Goal: Task Accomplishment & Management: Manage account settings

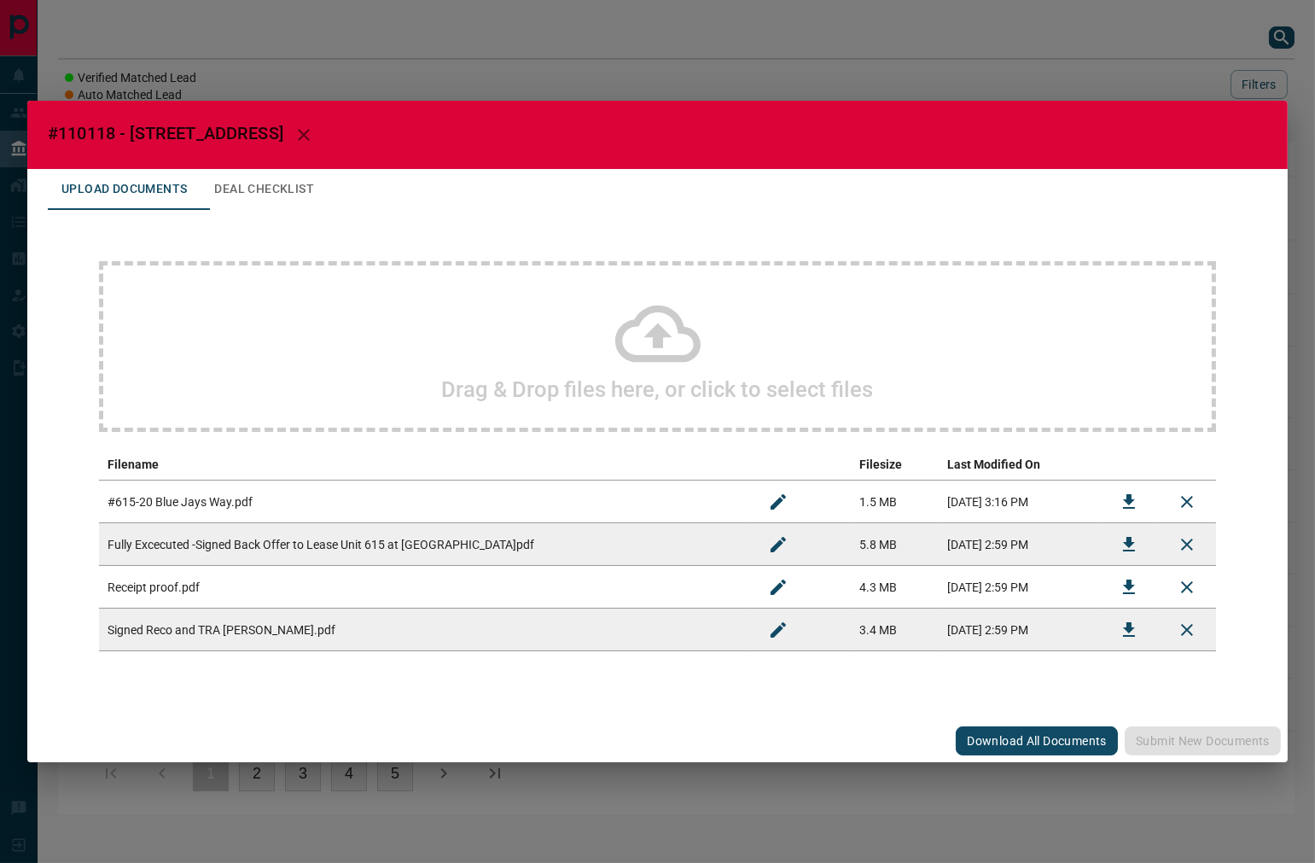
click at [91, 141] on span "#110118 - [STREET_ADDRESS]" at bounding box center [166, 133] width 236 height 20
copy span "110118"
click at [1120, 544] on icon "Download" at bounding box center [1129, 544] width 20 height 20
click at [1112, 590] on button "Download" at bounding box center [1128, 587] width 41 height 41
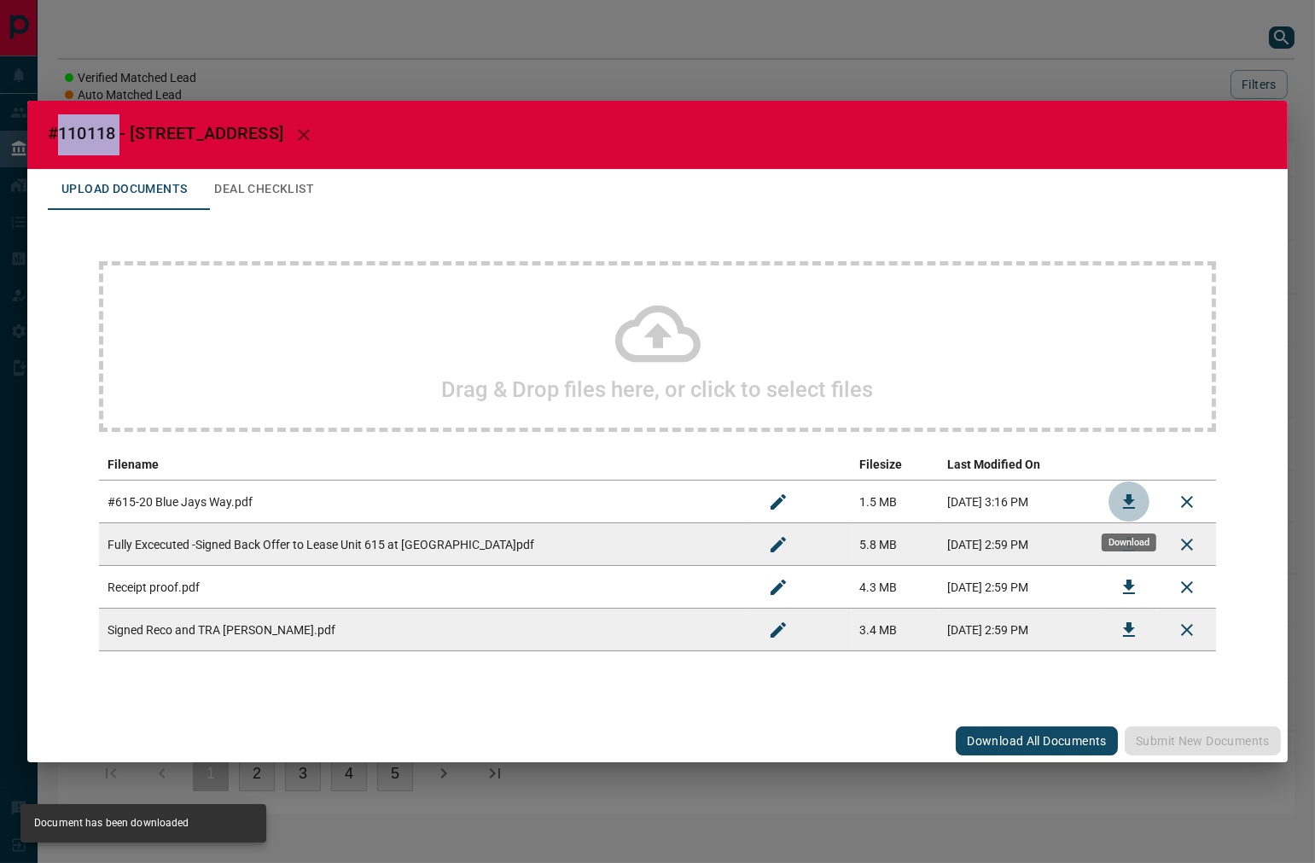
click at [1122, 501] on icon "Download" at bounding box center [1129, 501] width 20 height 20
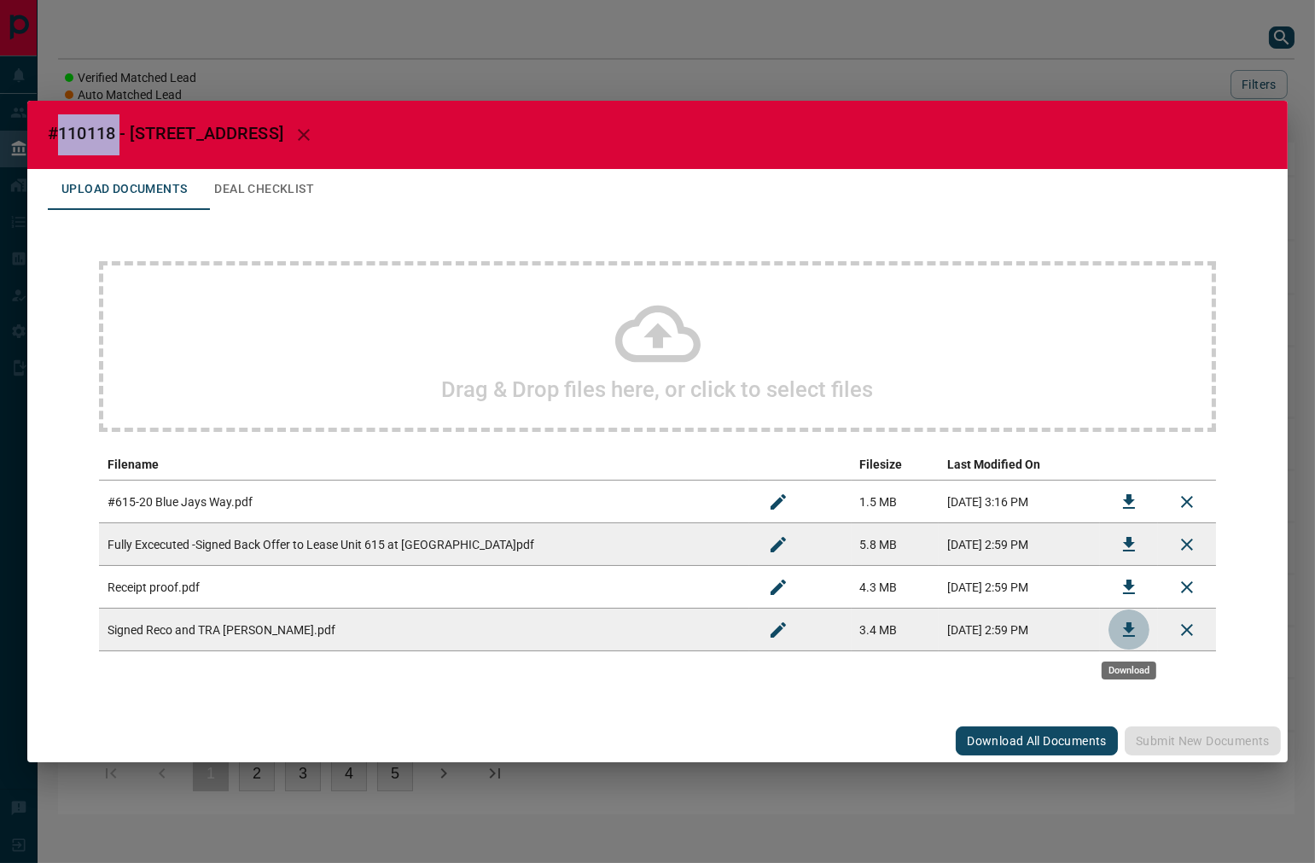
click at [1124, 636] on icon "Download" at bounding box center [1129, 629] width 20 height 20
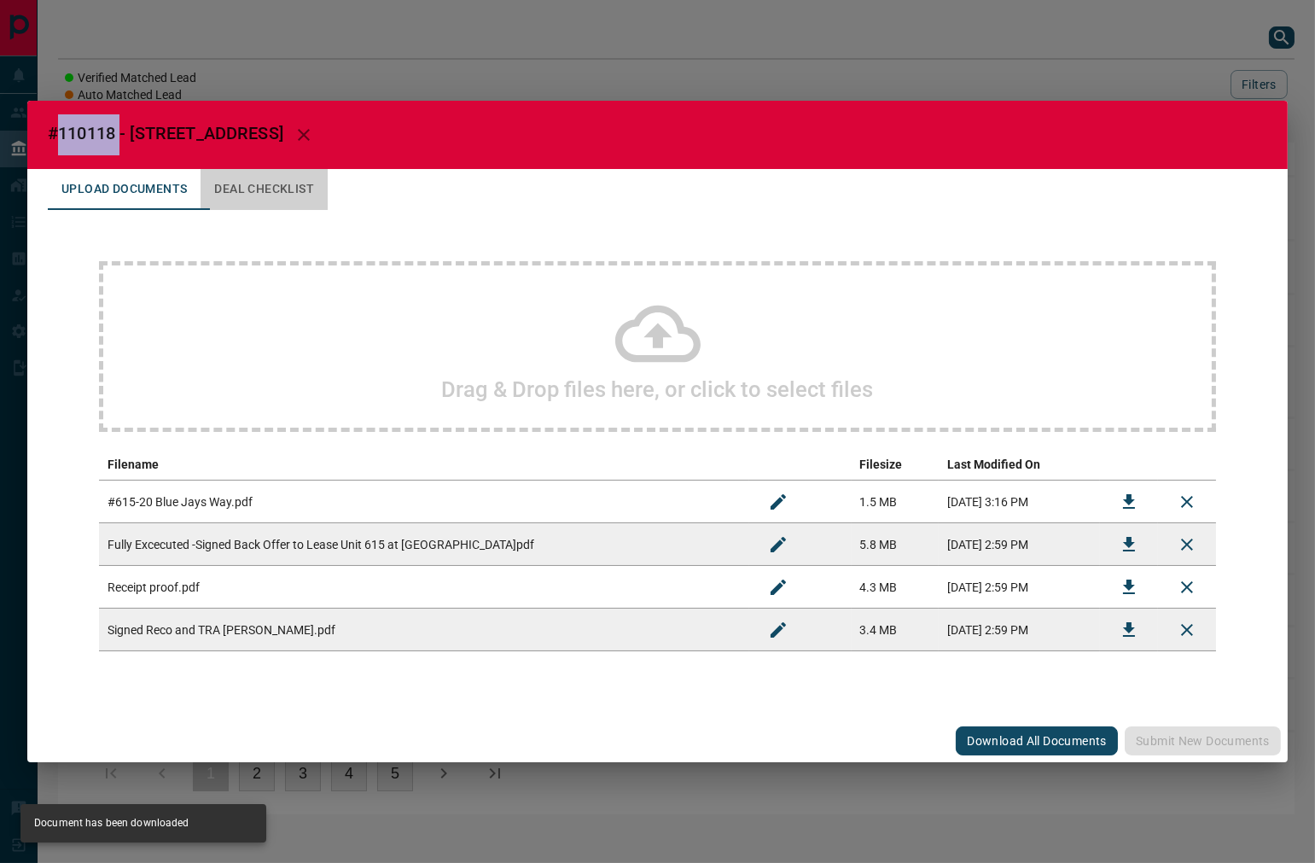
click at [285, 177] on button "Deal Checklist" at bounding box center [264, 189] width 127 height 41
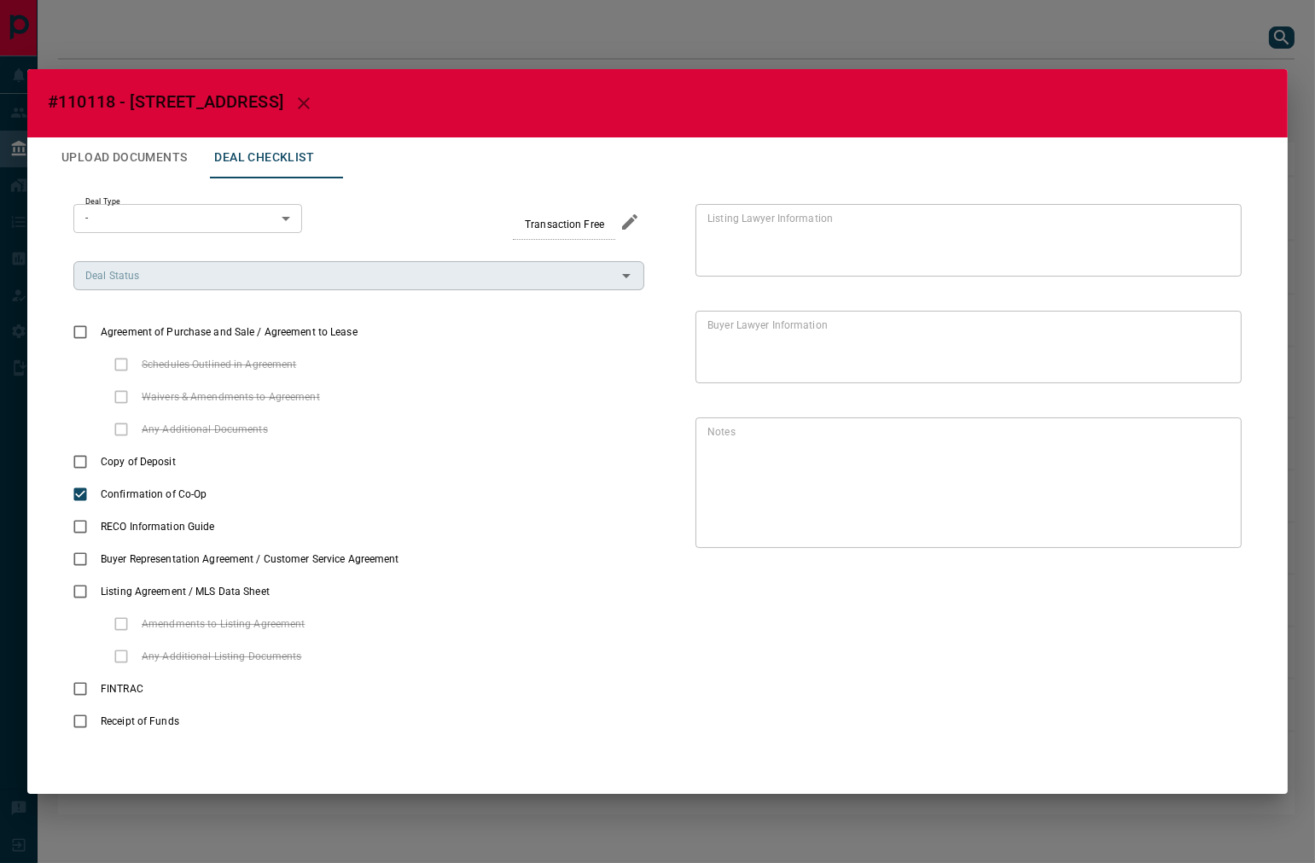
click at [155, 283] on input "Deal Status" at bounding box center [345, 275] width 532 height 19
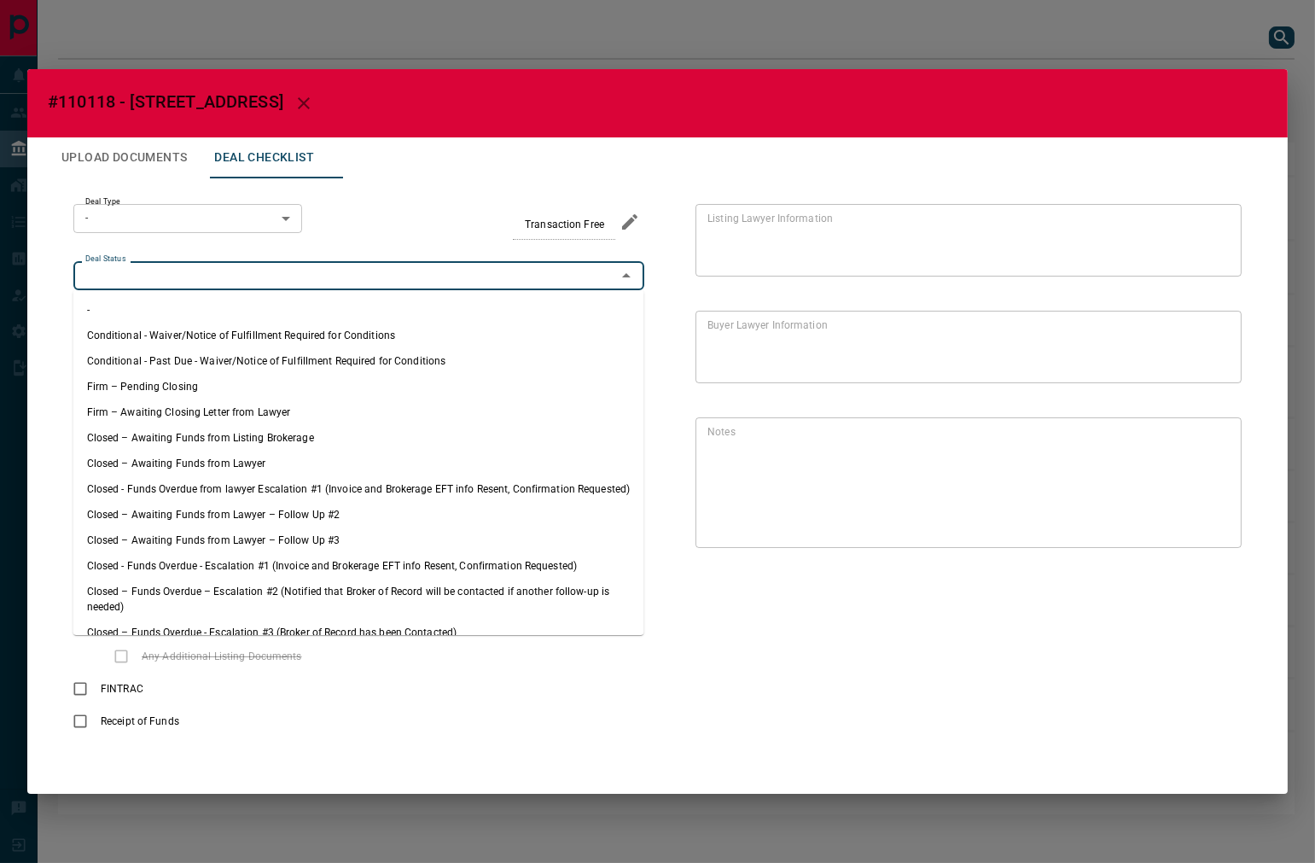
click at [180, 382] on li "Firm – Pending Closing" at bounding box center [358, 387] width 571 height 26
type input "**********"
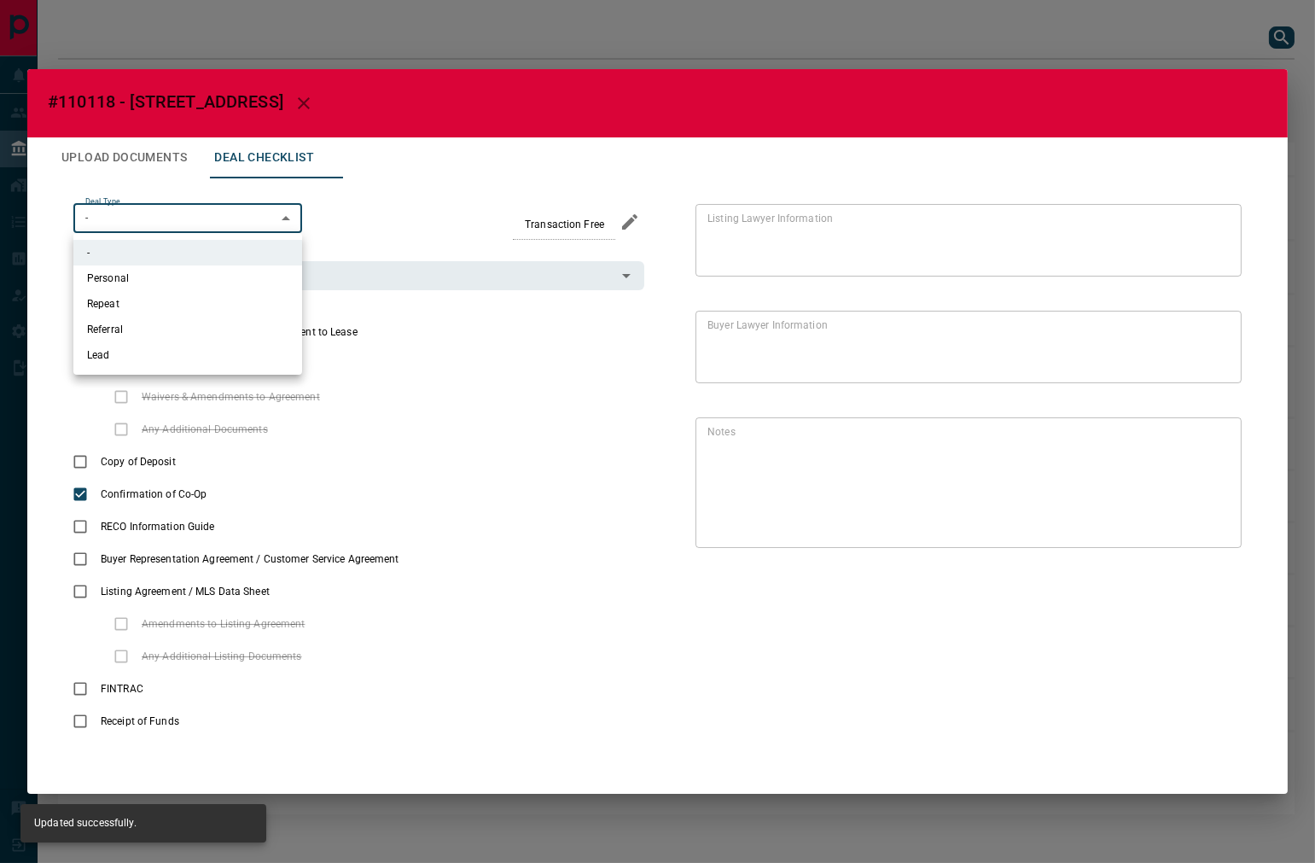
click at [173, 229] on body "Lead Transfers Leads Deals Listings Campaigns Quota Rules Agent Quotas Admin Mo…" at bounding box center [657, 415] width 1315 height 831
click at [154, 352] on li "Lead" at bounding box center [187, 355] width 229 height 26
type input "*"
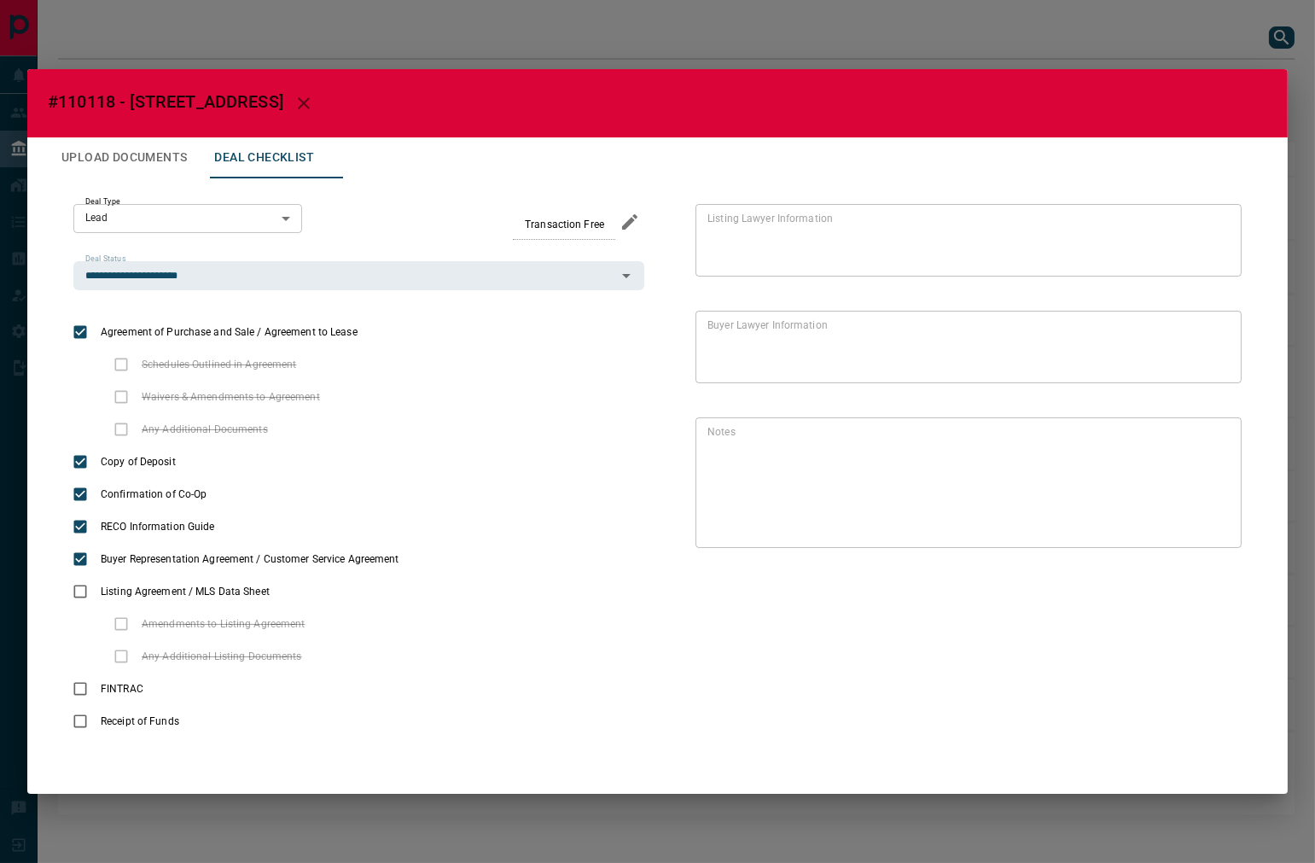
click at [121, 171] on button "Upload Documents" at bounding box center [124, 157] width 153 height 41
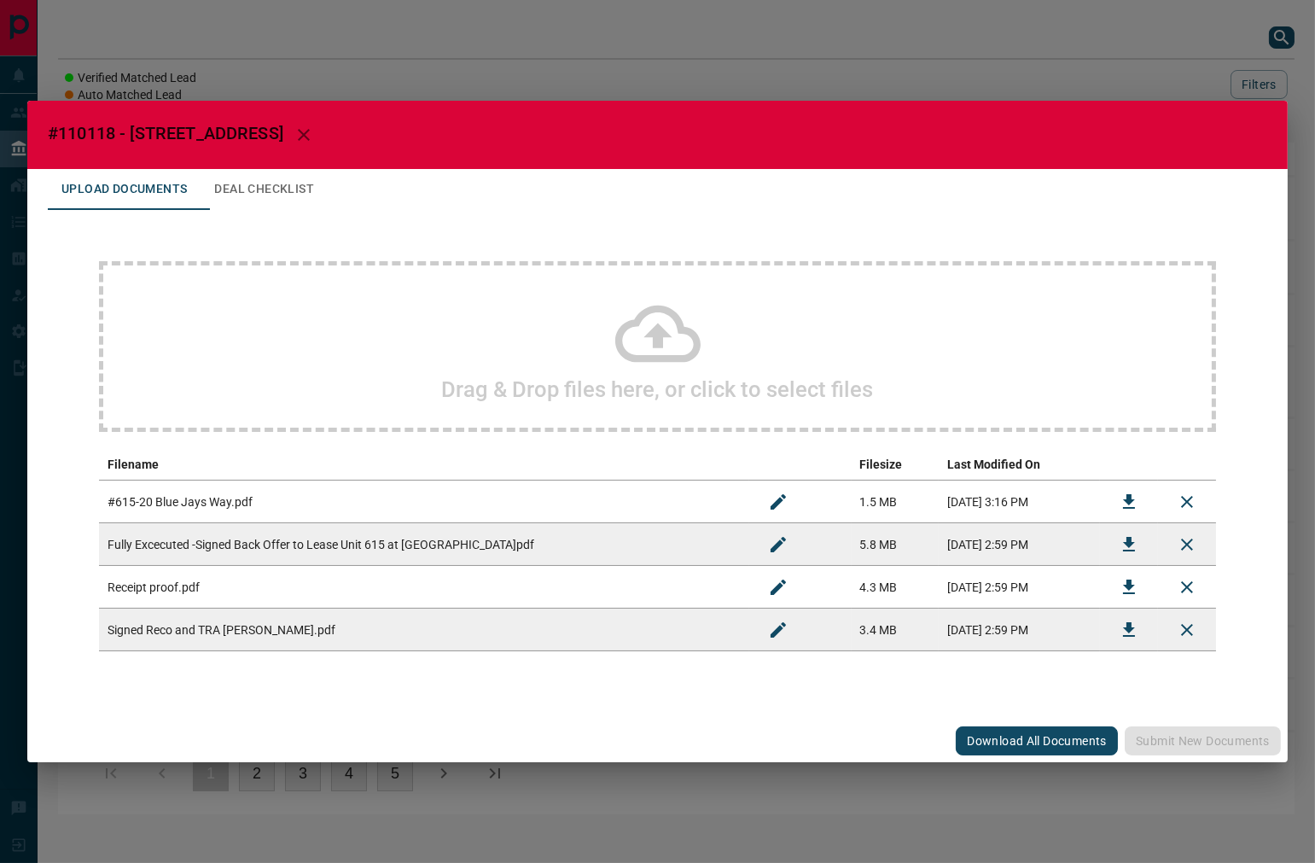
click at [246, 190] on button "Deal Checklist" at bounding box center [264, 189] width 127 height 41
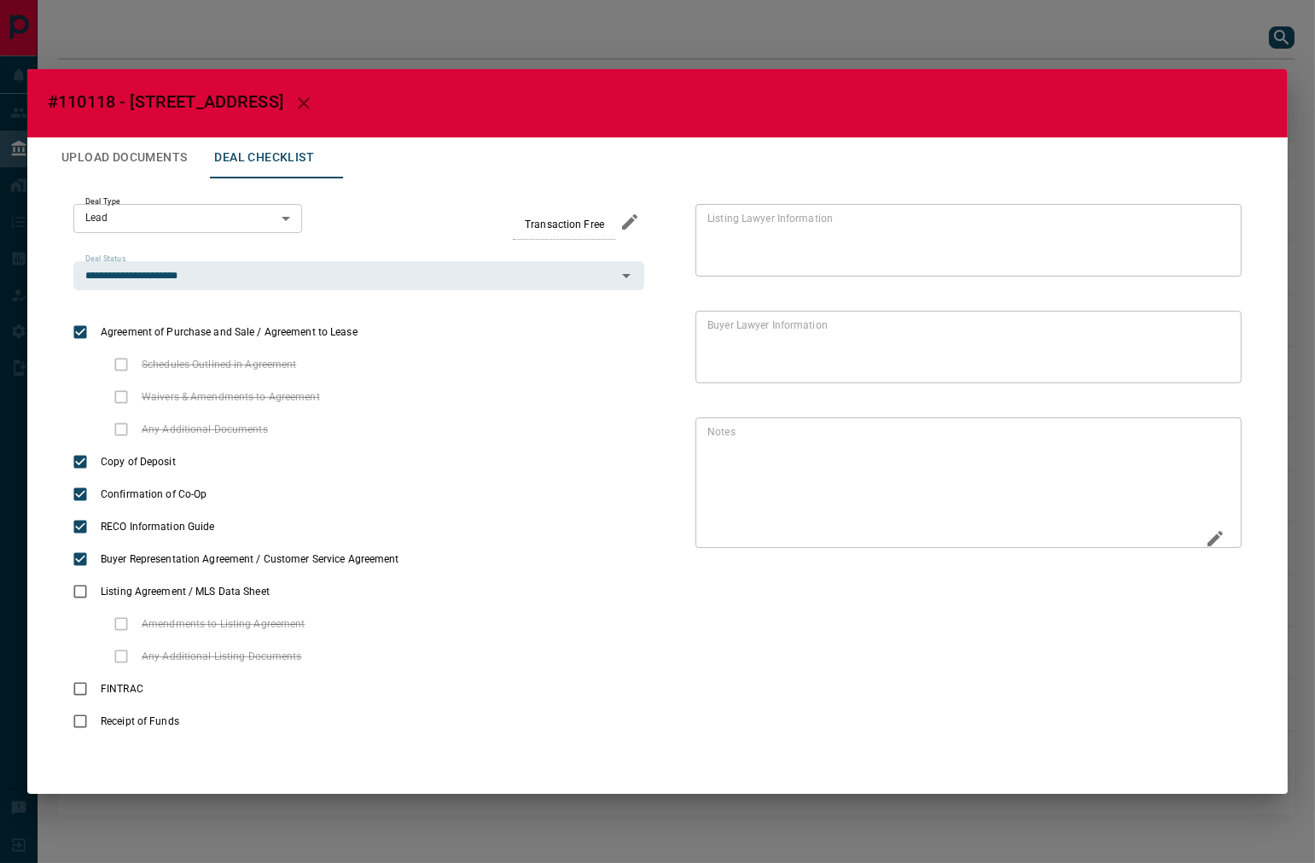
click at [1197, 541] on div "* Notes" at bounding box center [968, 482] width 546 height 131
click at [1207, 541] on icon "Edit" at bounding box center [1215, 538] width 20 height 20
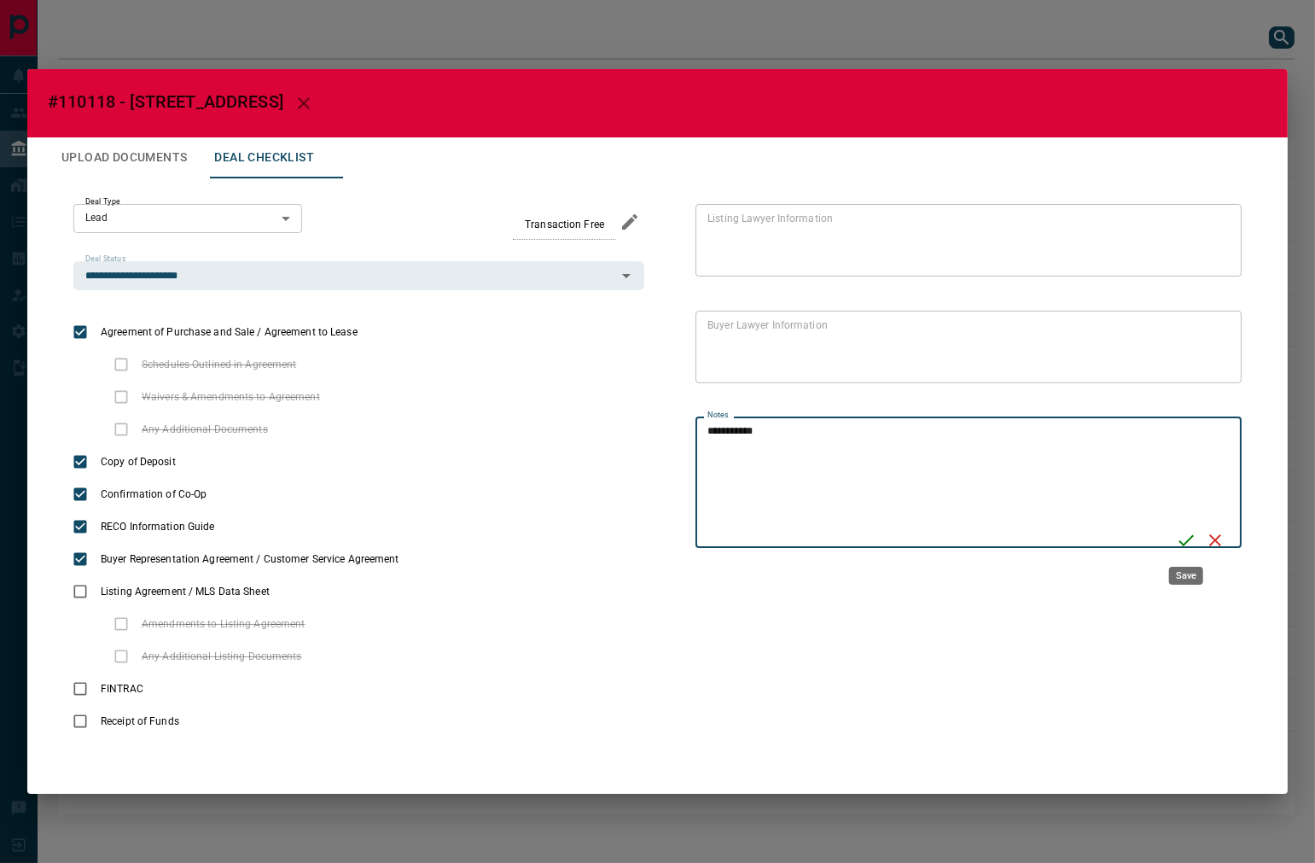
type textarea "**********"
click at [1188, 543] on icon "Save" at bounding box center [1186, 540] width 20 height 20
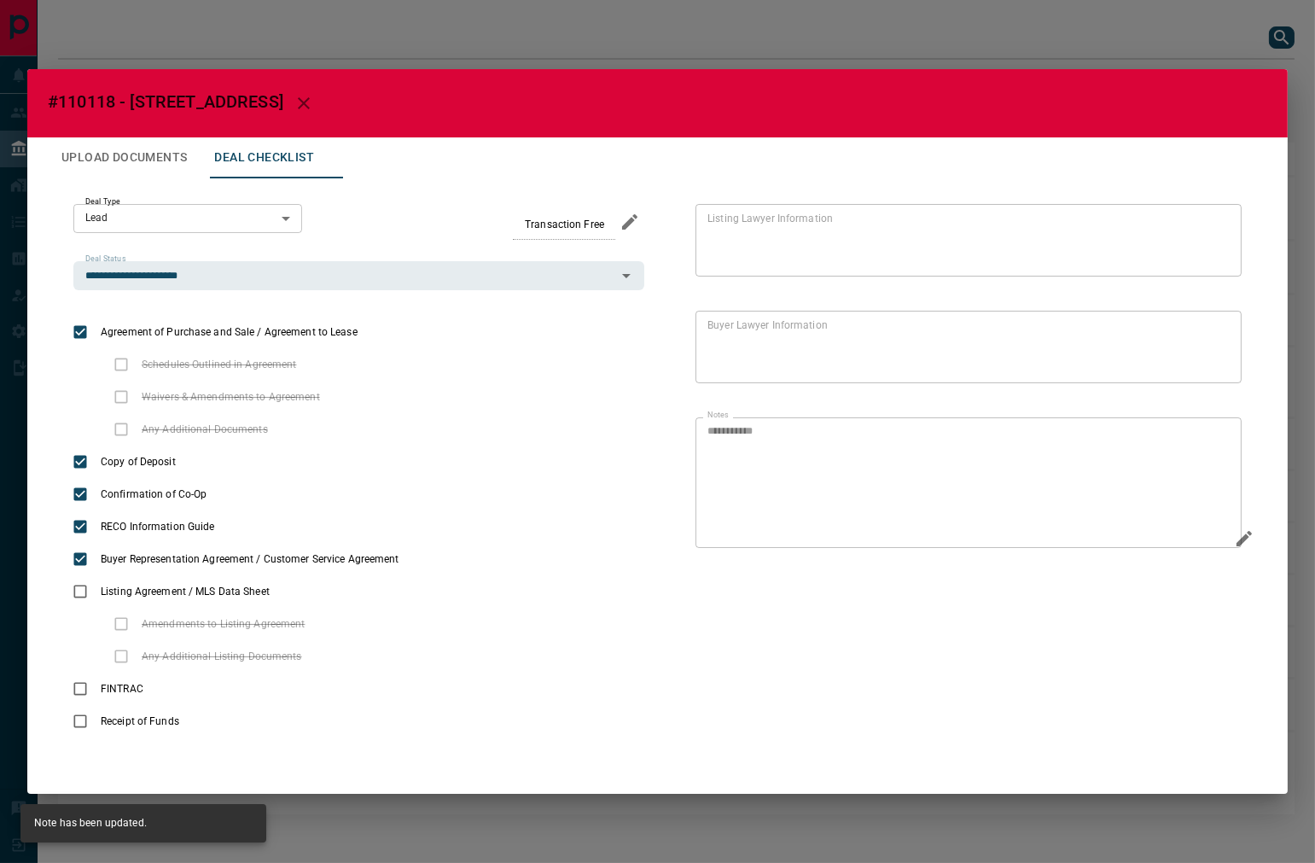
click at [190, 168] on button "Upload Documents" at bounding box center [124, 157] width 153 height 41
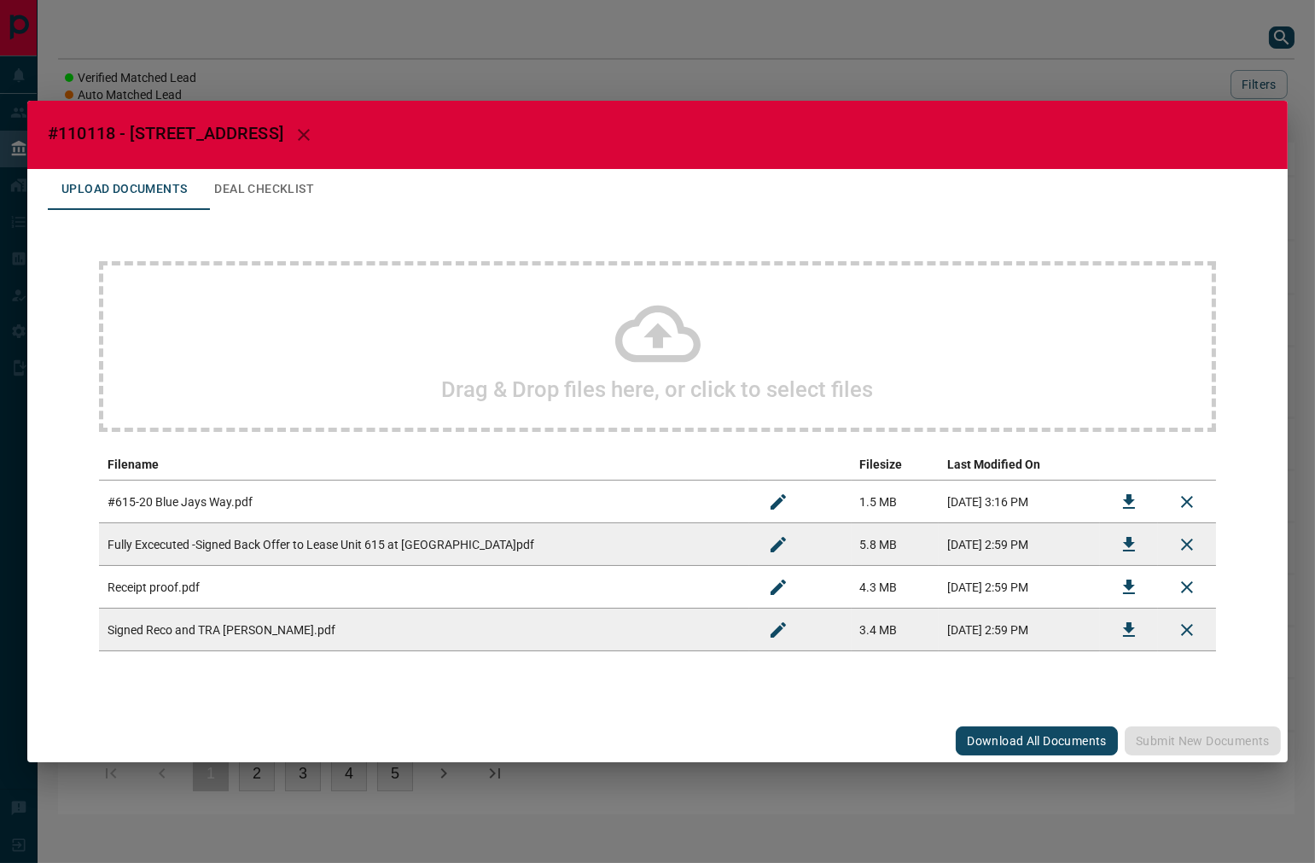
click at [220, 316] on div "Drag & Drop files here, or click to select files" at bounding box center [657, 346] width 1117 height 171
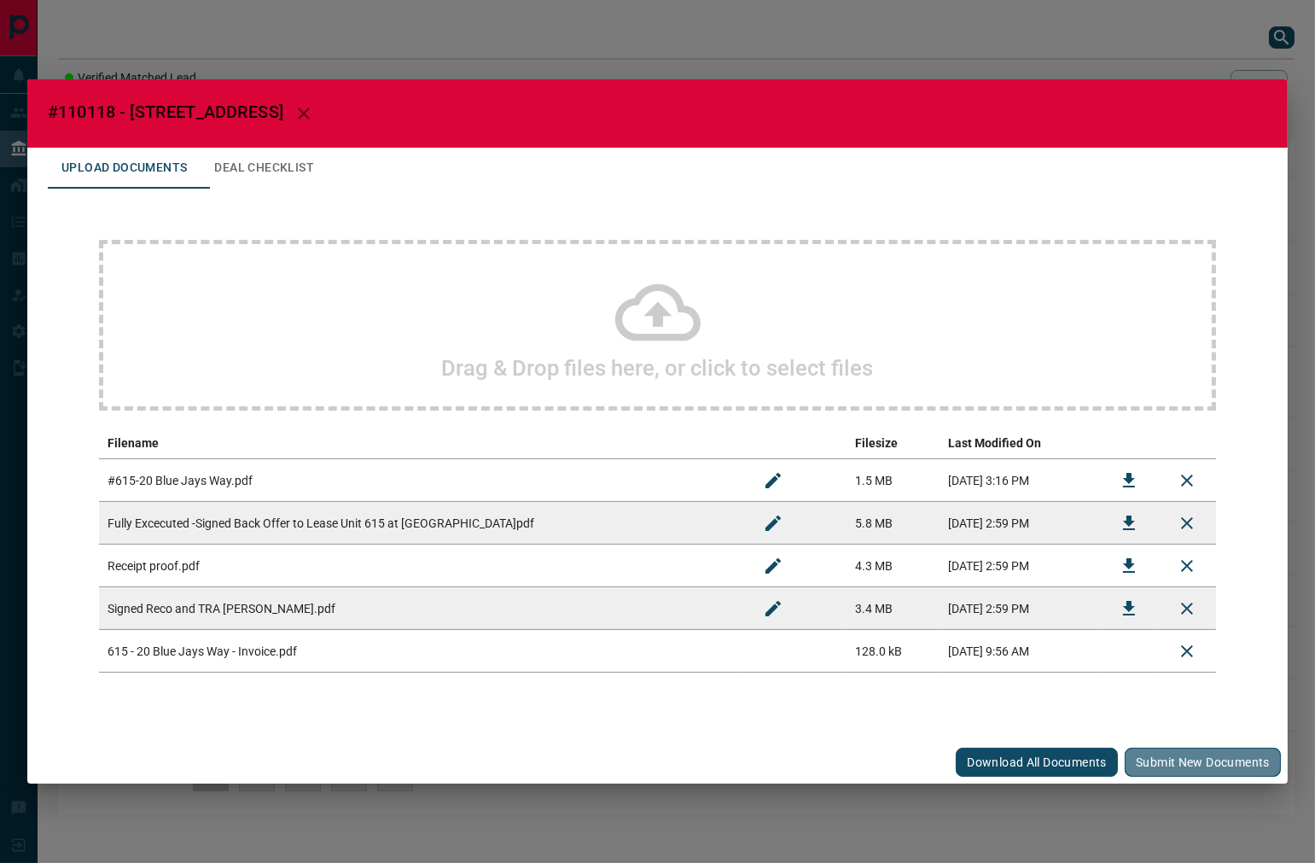
click at [1189, 759] on button "Submit new documents" at bounding box center [1203, 761] width 156 height 29
